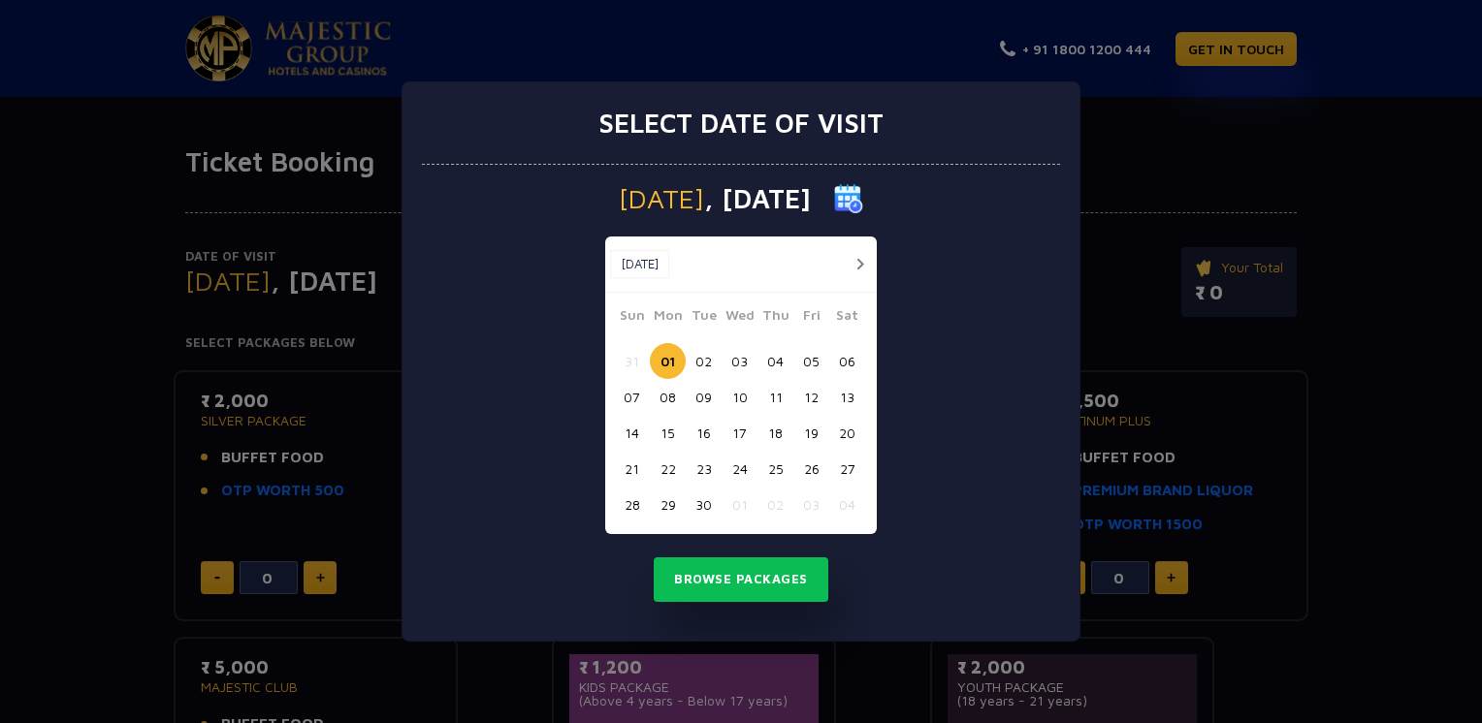
click at [807, 357] on button "05" at bounding box center [811, 361] width 36 height 36
click at [807, 584] on button "Browse Packages" at bounding box center [741, 580] width 175 height 45
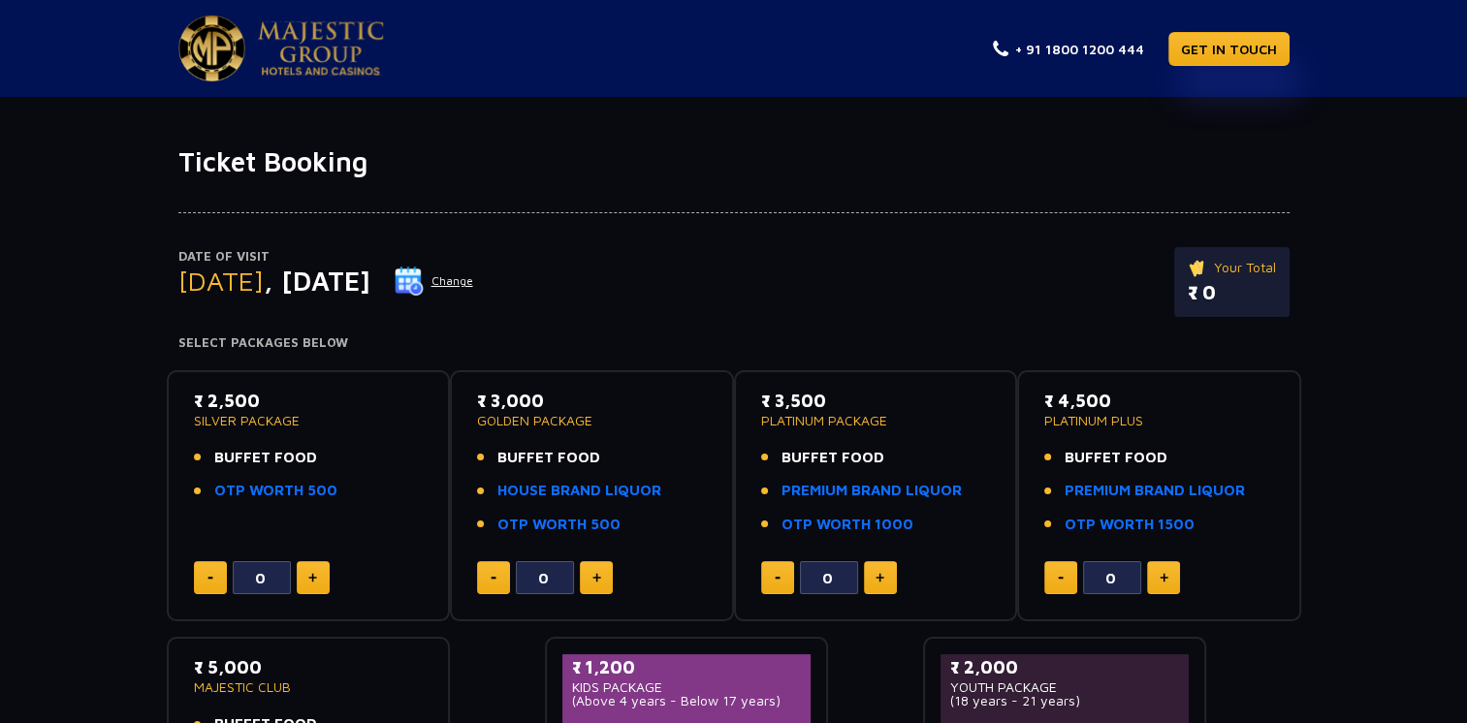
click at [474, 271] on button "Change" at bounding box center [434, 281] width 80 height 31
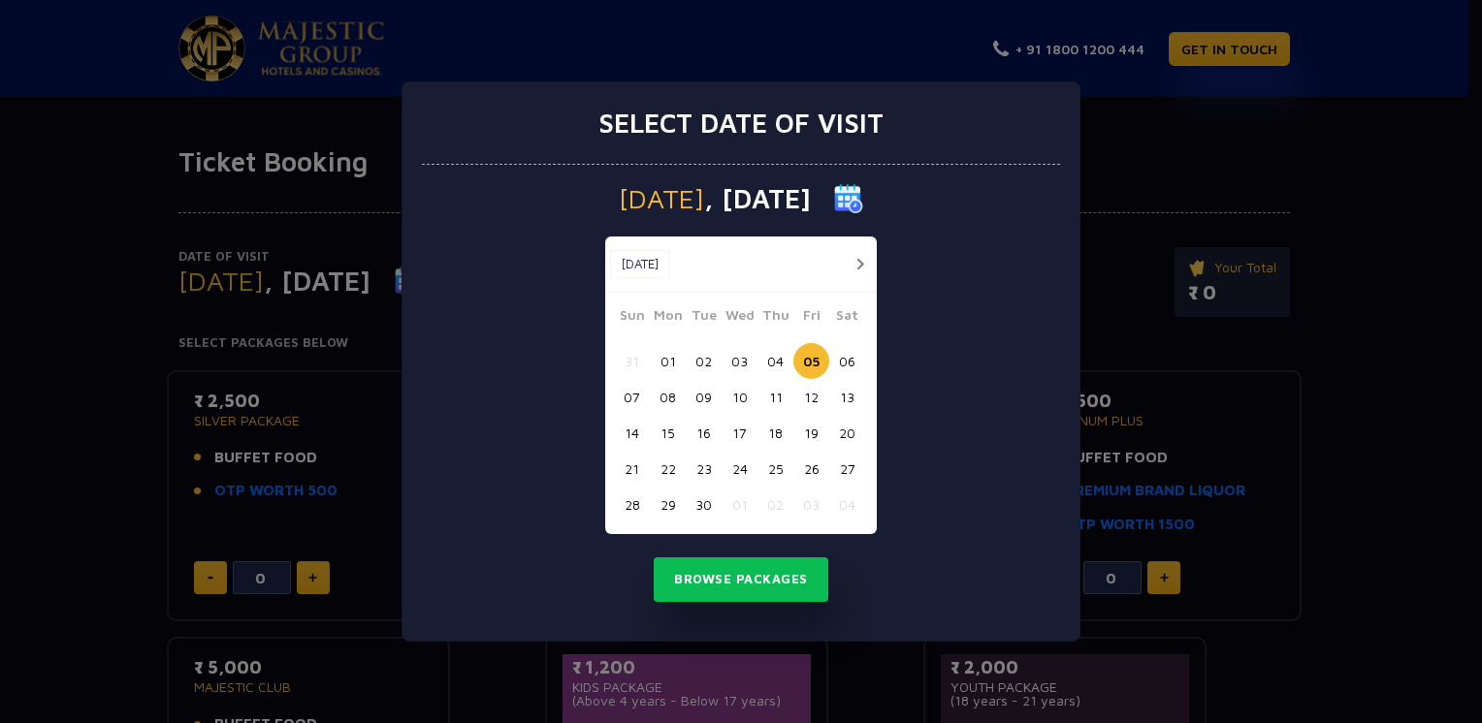
click at [852, 359] on button "06" at bounding box center [847, 361] width 36 height 36
click at [776, 591] on button "Browse Packages" at bounding box center [741, 580] width 175 height 45
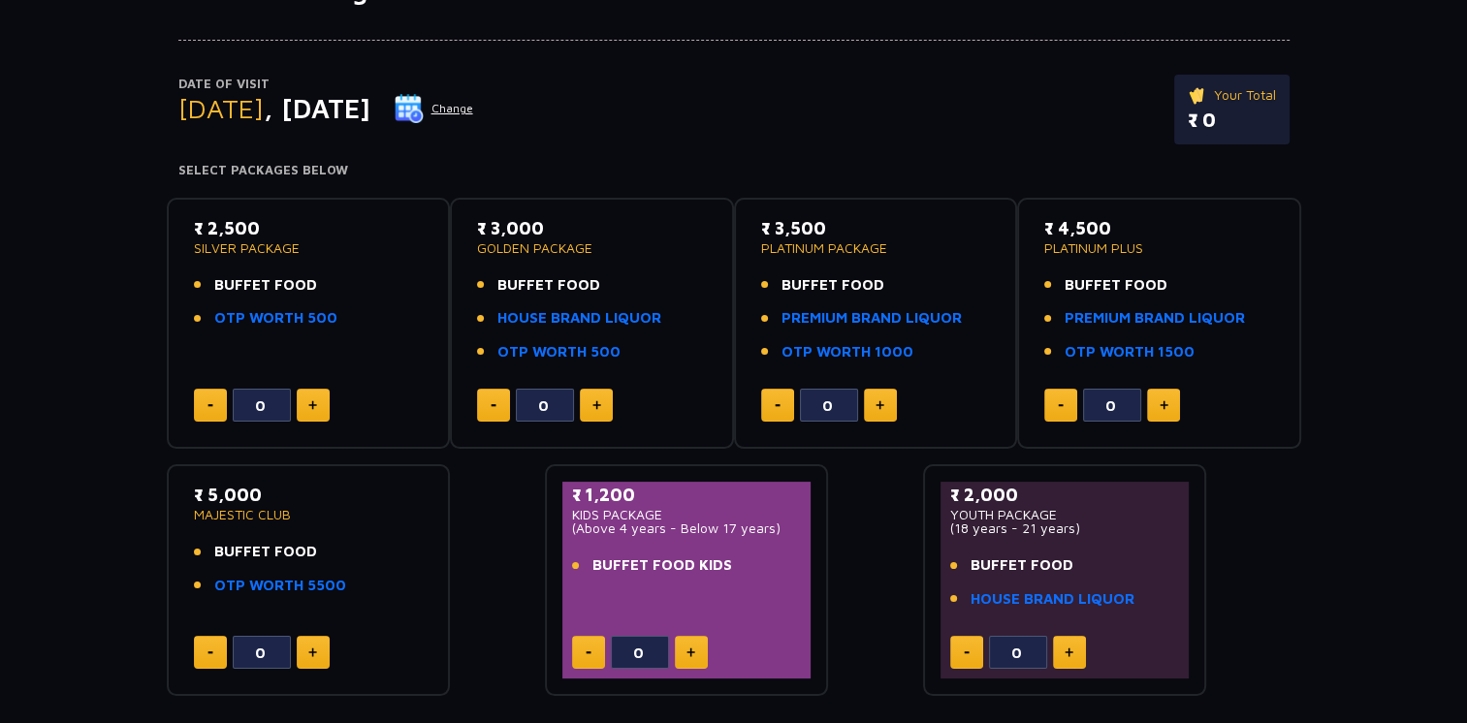
scroll to position [169, 0]
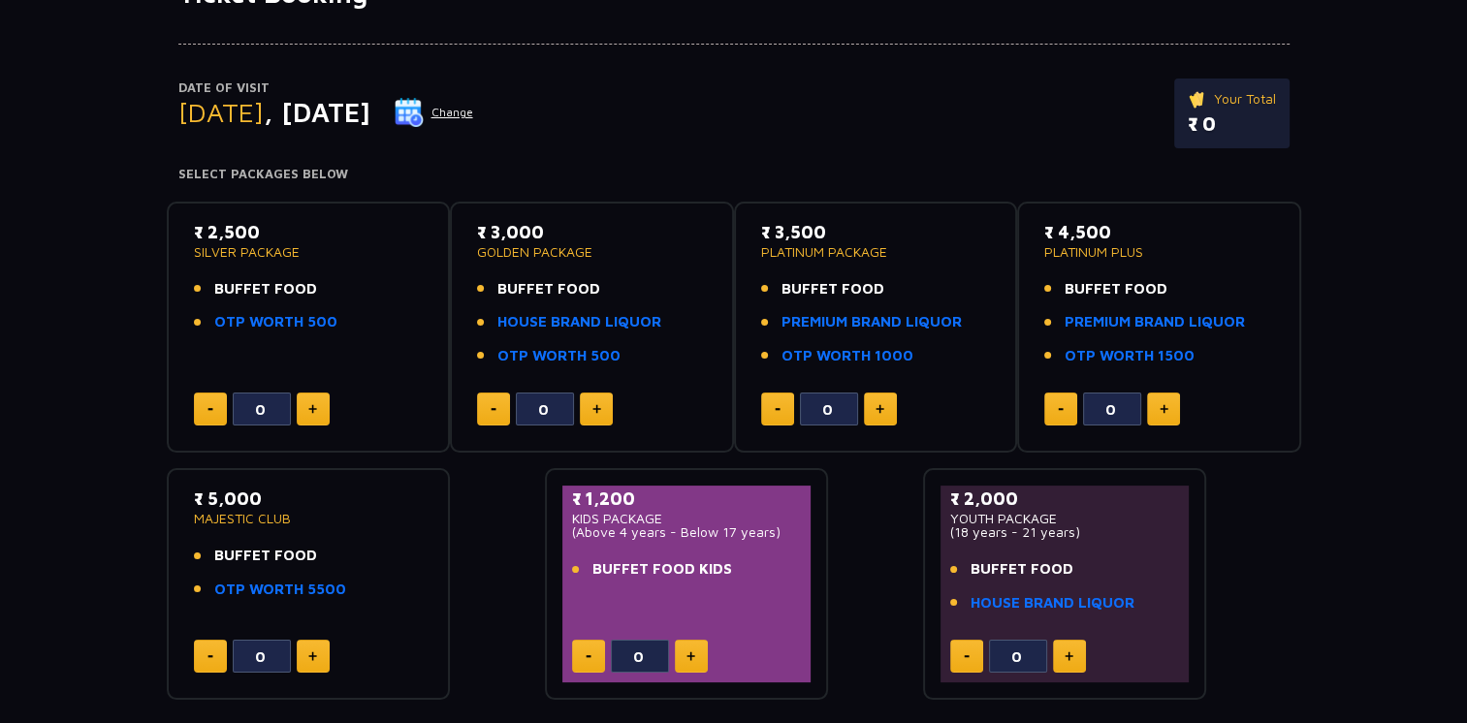
click at [1067, 647] on button at bounding box center [1069, 656] width 33 height 33
click at [970, 656] on button at bounding box center [966, 656] width 33 height 33
type input "0"
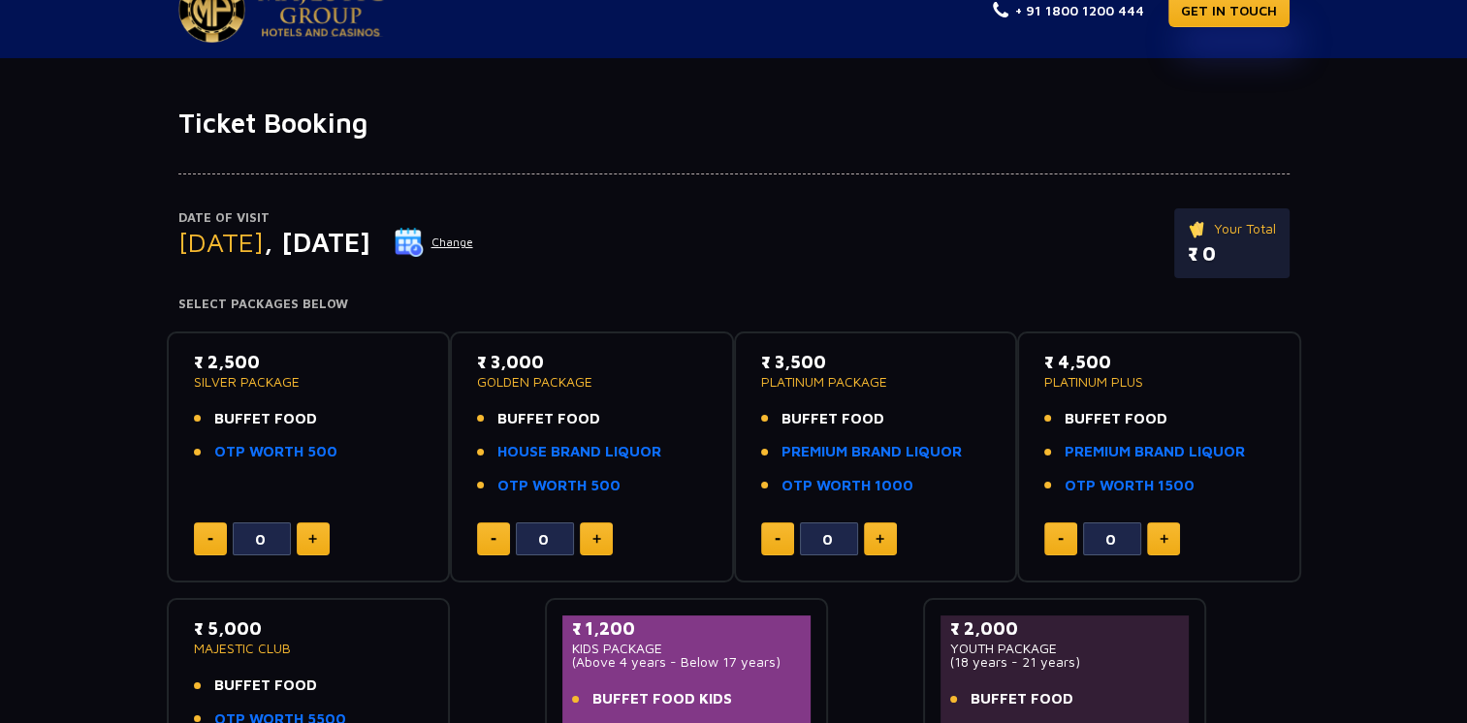
scroll to position [38, 0]
click at [311, 536] on img at bounding box center [312, 540] width 9 height 10
type input "1"
